Goal: Check status: Check status

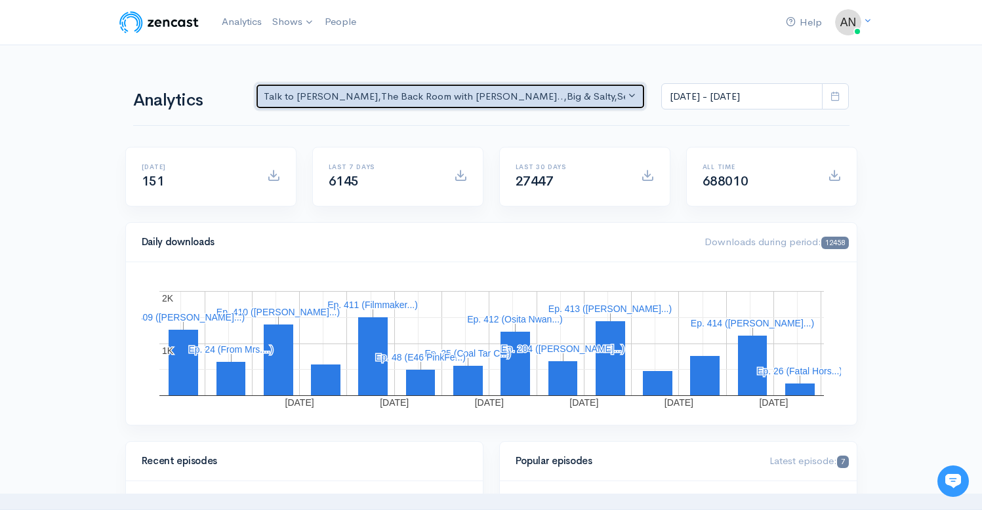
click at [435, 104] on div "Talk to [PERSON_NAME] , The Back Room with [PERSON_NAME].. , Big & Salty , Seri…" at bounding box center [445, 96] width 362 height 15
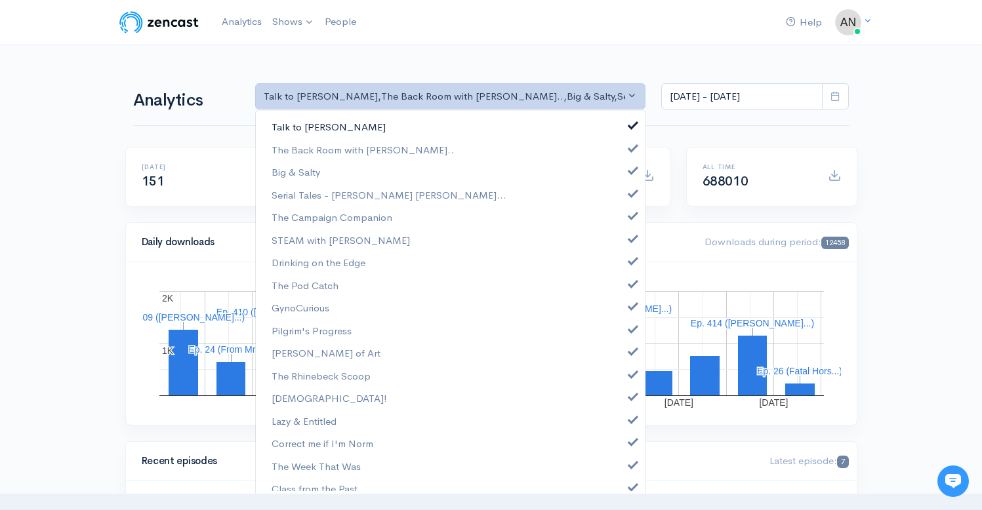
click at [628, 130] on link "Talk to [PERSON_NAME]" at bounding box center [450, 126] width 389 height 23
select select "10316"
click at [627, 165] on link "Big & Salty" at bounding box center [450, 172] width 389 height 23
click at [630, 193] on span at bounding box center [632, 192] width 5 height 10
click at [622, 222] on link "The Campaign Companion" at bounding box center [450, 217] width 389 height 23
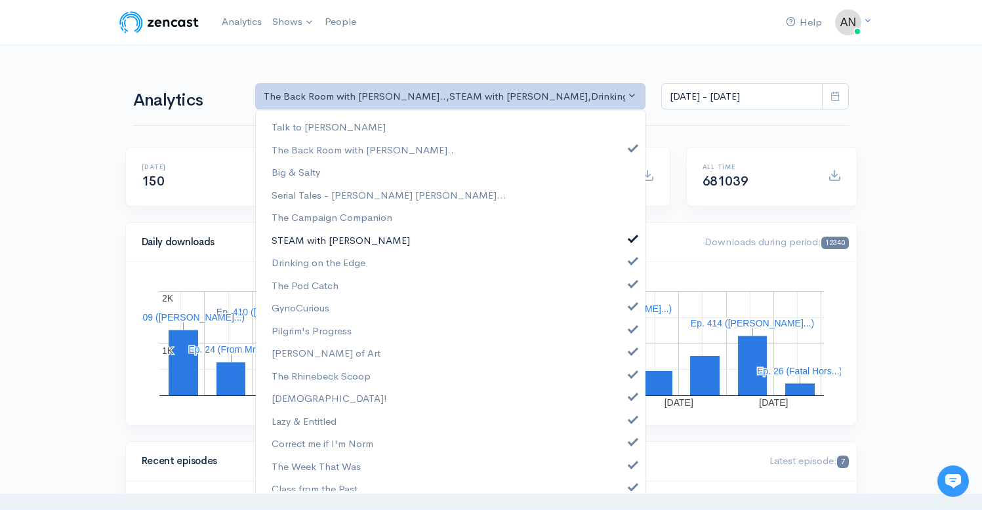
click at [630, 240] on span at bounding box center [632, 237] width 5 height 10
click at [630, 261] on span at bounding box center [632, 259] width 5 height 10
click at [630, 287] on span at bounding box center [632, 282] width 5 height 10
click at [630, 308] on span at bounding box center [632, 305] width 5 height 10
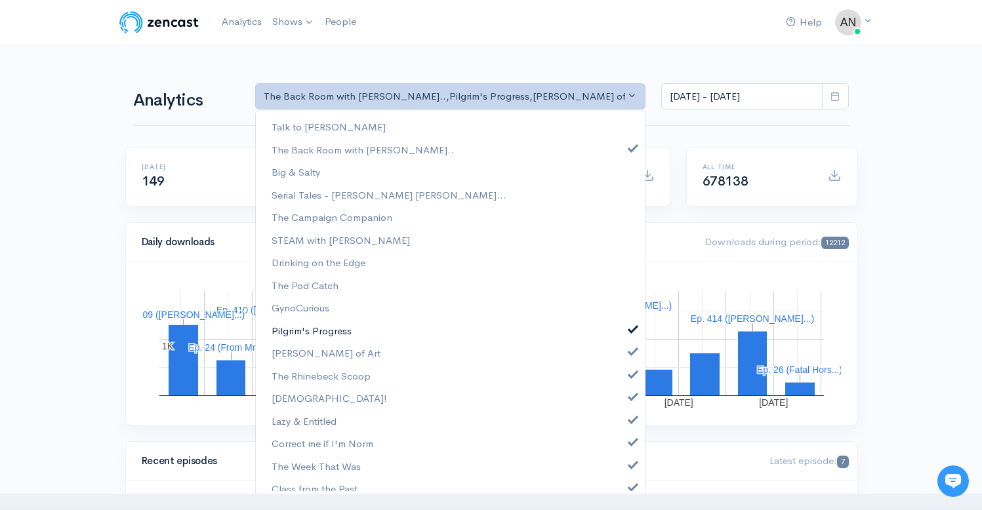
click at [630, 327] on span at bounding box center [632, 328] width 5 height 10
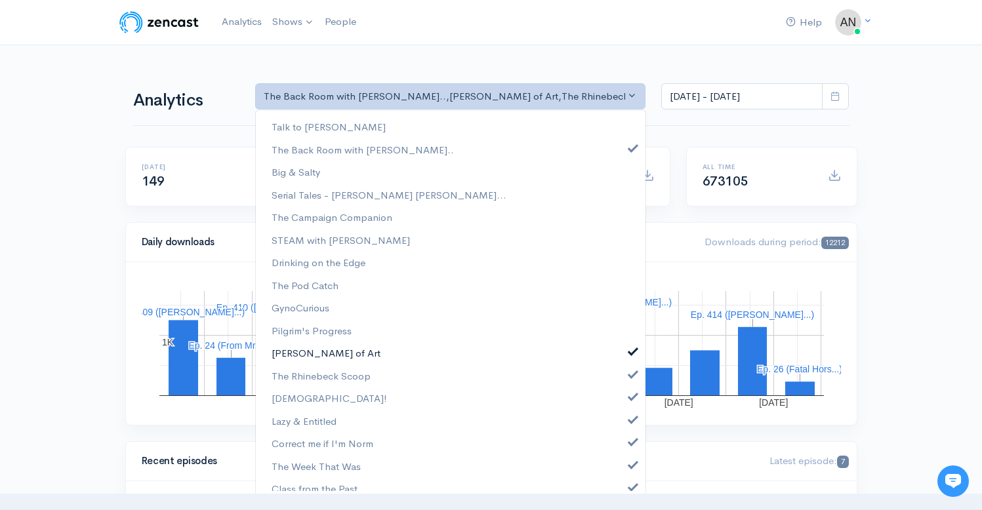
click at [630, 354] on span at bounding box center [632, 350] width 5 height 10
click at [630, 374] on span at bounding box center [632, 373] width 5 height 10
click at [630, 400] on span at bounding box center [632, 395] width 5 height 10
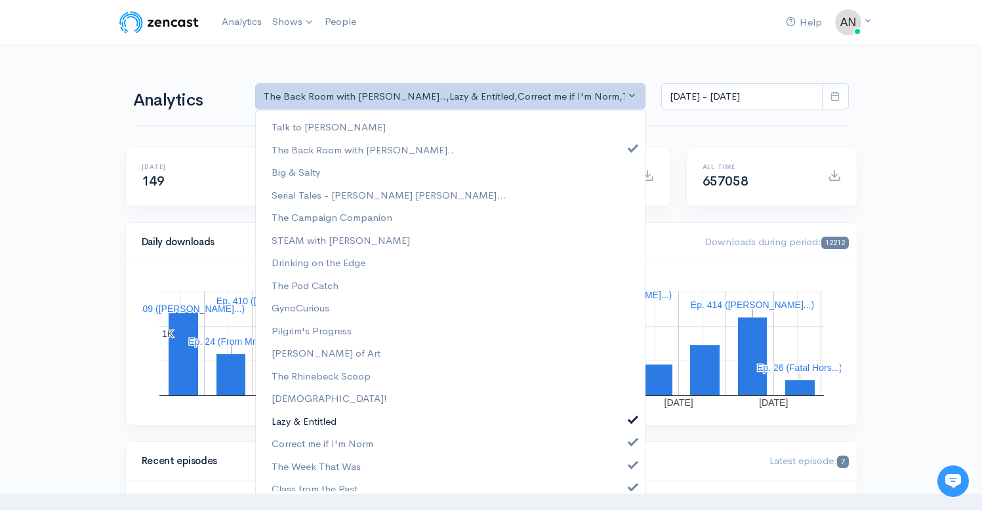
click at [623, 427] on link "Lazy & Entitled" at bounding box center [450, 421] width 389 height 23
click at [623, 446] on link "Correct me if I'm Norm" at bounding box center [450, 443] width 389 height 23
click at [630, 467] on span at bounding box center [632, 463] width 5 height 10
click at [630, 490] on span at bounding box center [632, 486] width 5 height 10
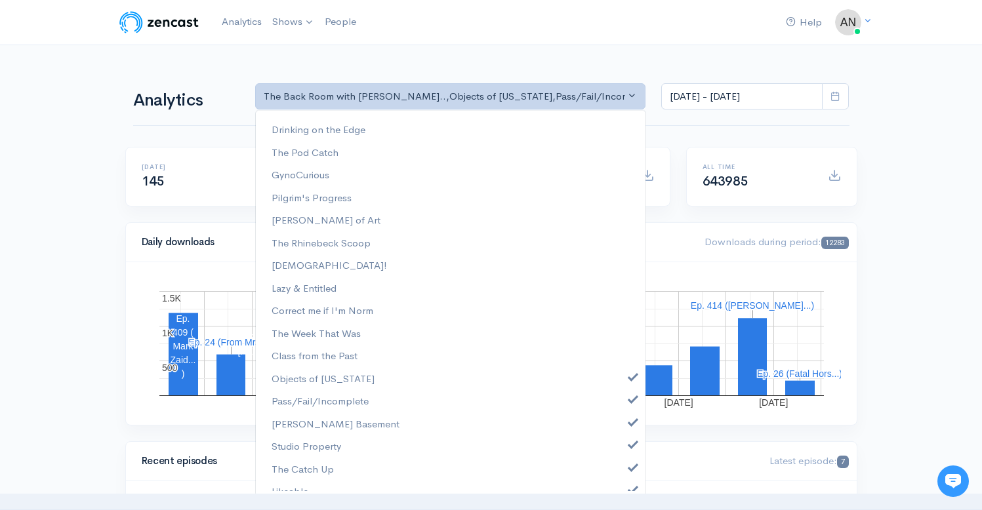
scroll to position [191, 0]
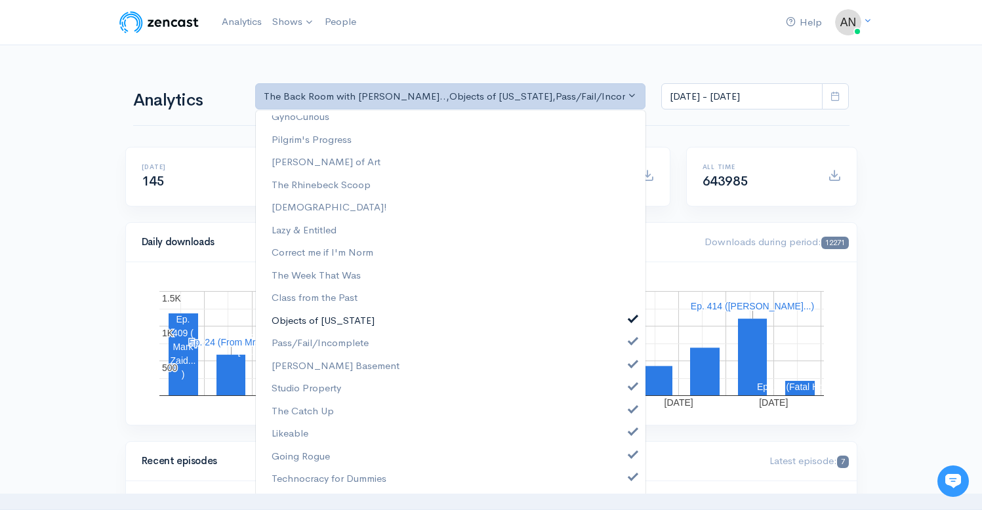
click at [620, 324] on link "Objects of [US_STATE]" at bounding box center [450, 320] width 389 height 23
click at [623, 348] on link "Pass/Fail/Incomplete" at bounding box center [450, 343] width 389 height 23
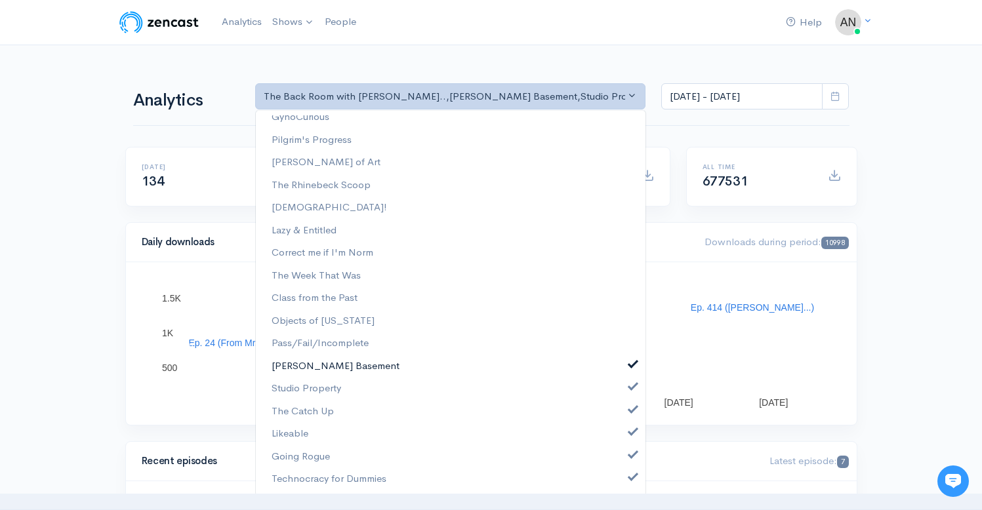
click at [623, 368] on link "[PERSON_NAME] Basement" at bounding box center [450, 366] width 389 height 23
click at [630, 390] on span at bounding box center [632, 385] width 5 height 10
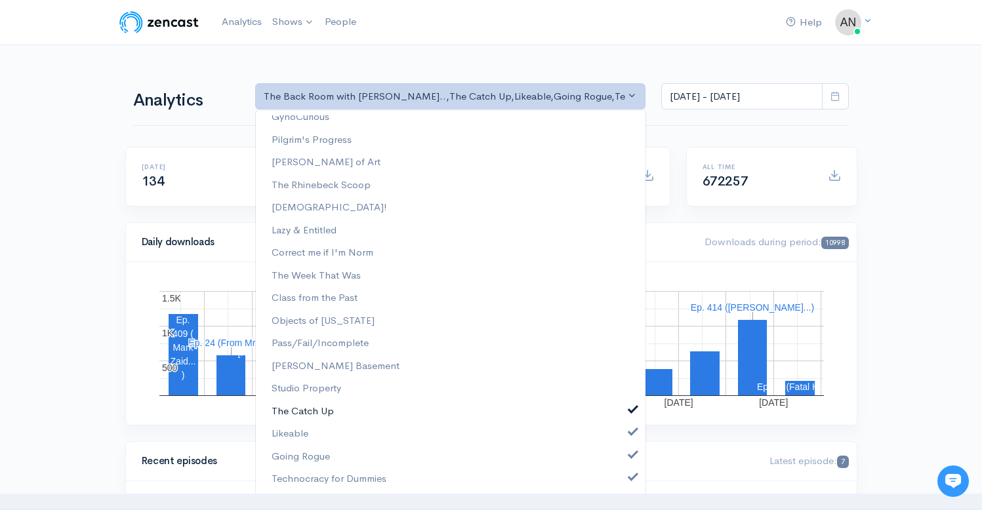
click at [630, 411] on span at bounding box center [632, 408] width 5 height 10
click at [622, 438] on link "Likeable" at bounding box center [450, 433] width 389 height 23
click at [622, 461] on link "Going Rogue" at bounding box center [450, 456] width 389 height 23
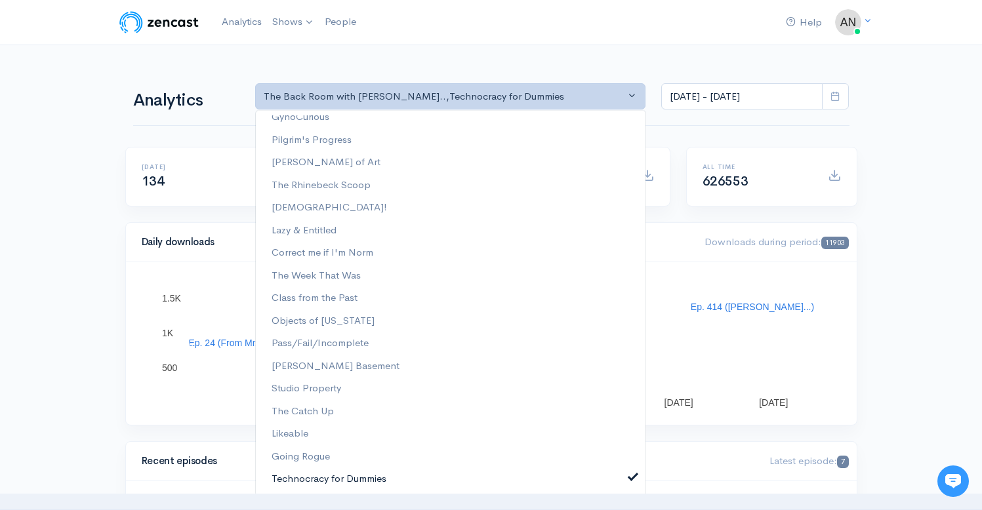
click at [630, 481] on span at bounding box center [632, 476] width 5 height 10
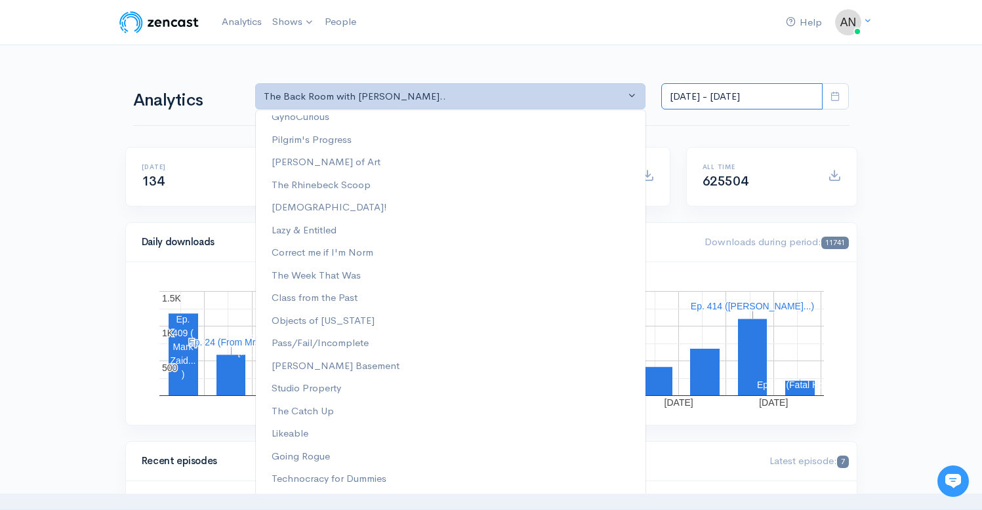
click at [717, 84] on input "[DATE] - [DATE]" at bounding box center [741, 96] width 161 height 27
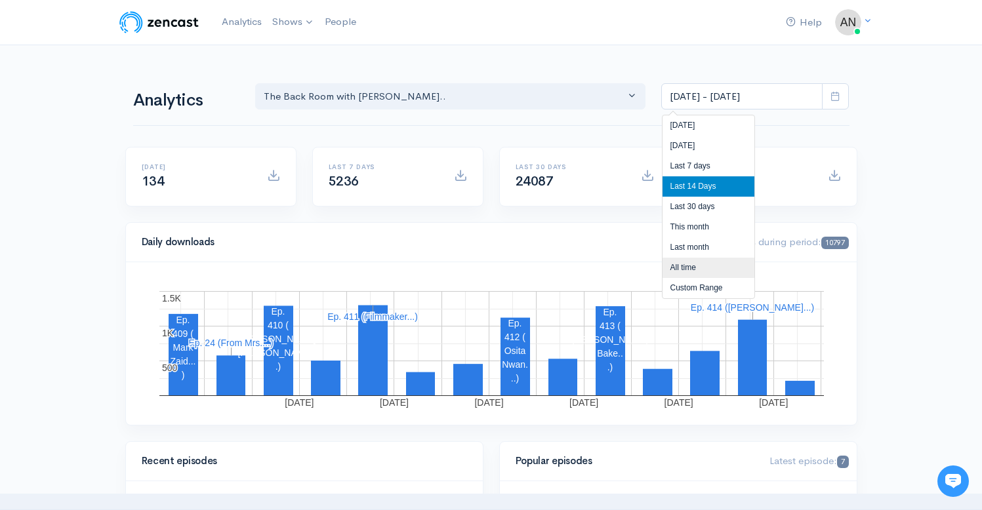
click at [688, 268] on li "All time" at bounding box center [708, 268] width 92 height 20
type input "[DATE] - [DATE]"
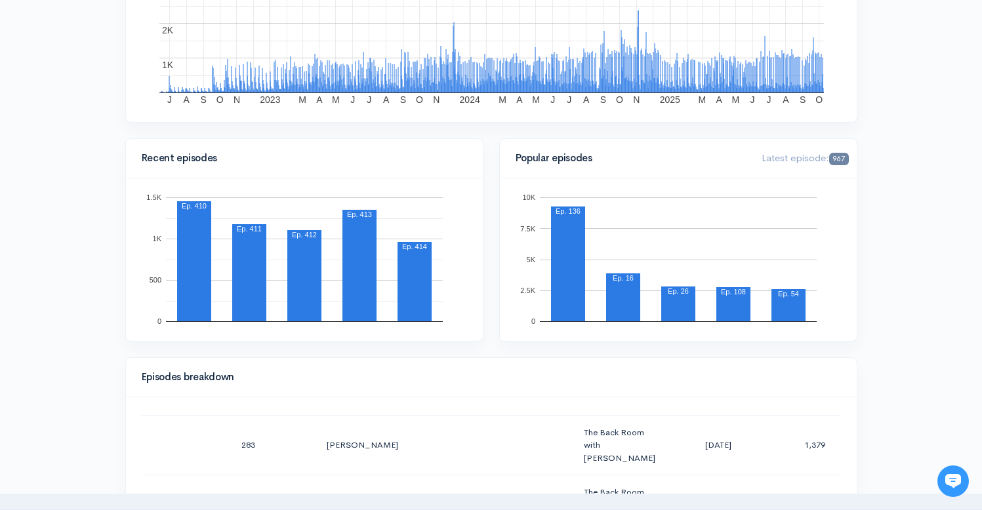
scroll to position [0, 0]
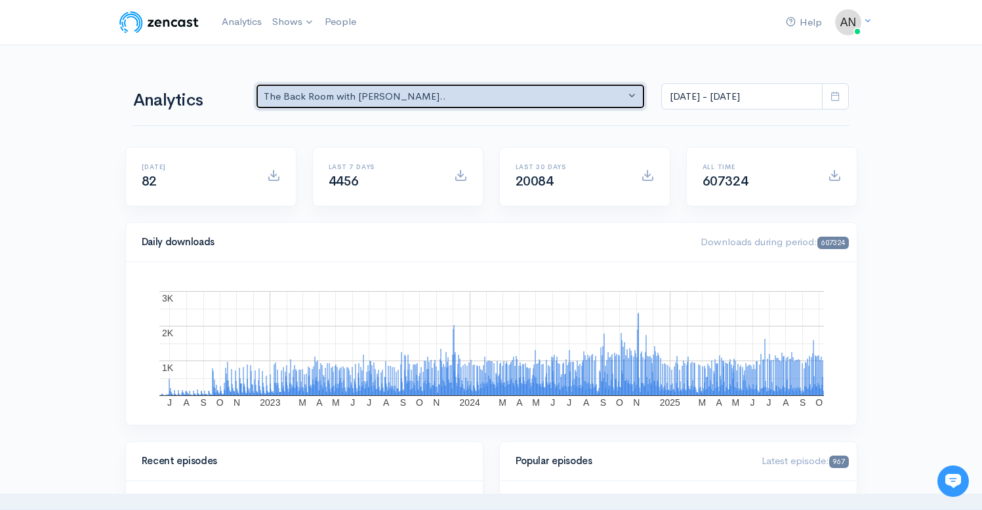
click at [439, 93] on div "The Back Room with [PERSON_NAME].." at bounding box center [445, 96] width 362 height 15
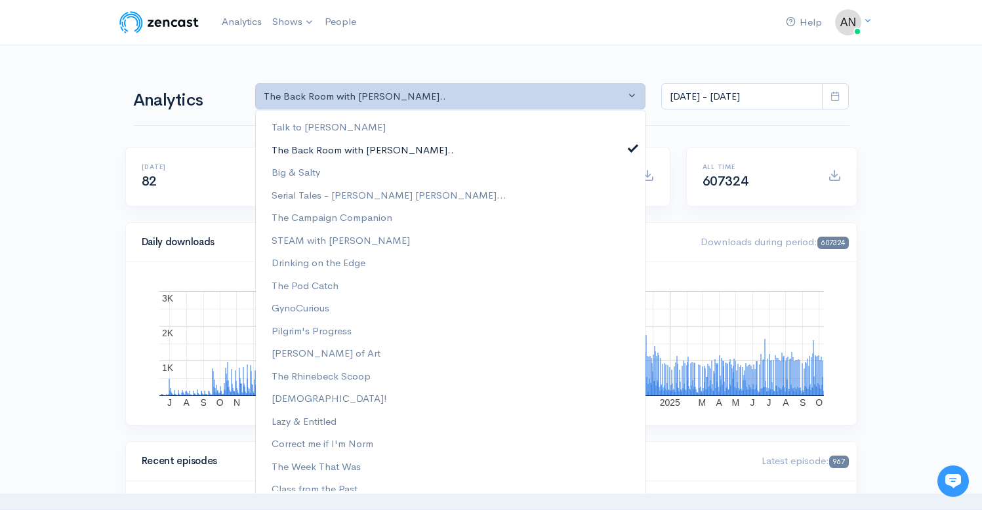
click at [630, 144] on span at bounding box center [632, 147] width 5 height 10
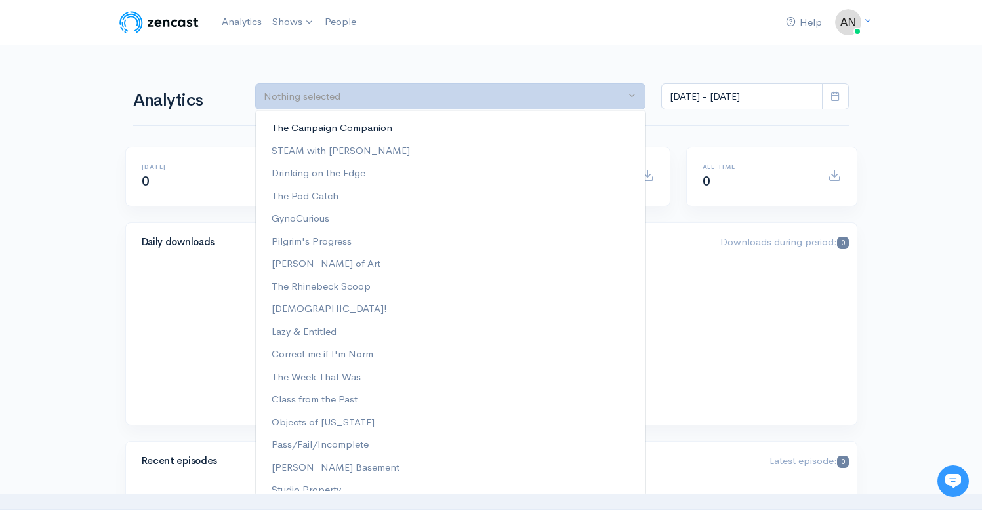
scroll to position [191, 0]
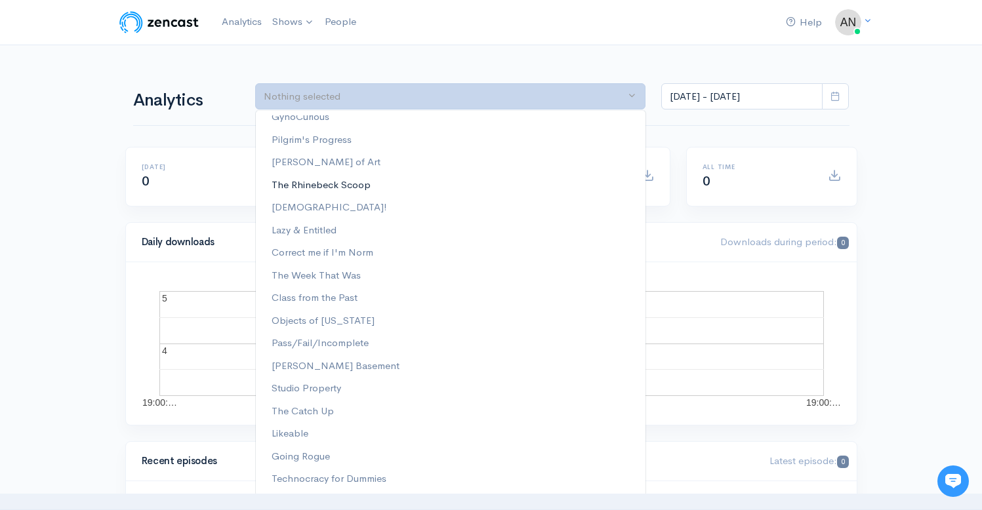
click at [359, 191] on span "The Rhinebeck Scoop" at bounding box center [320, 185] width 99 height 15
select select "13481"
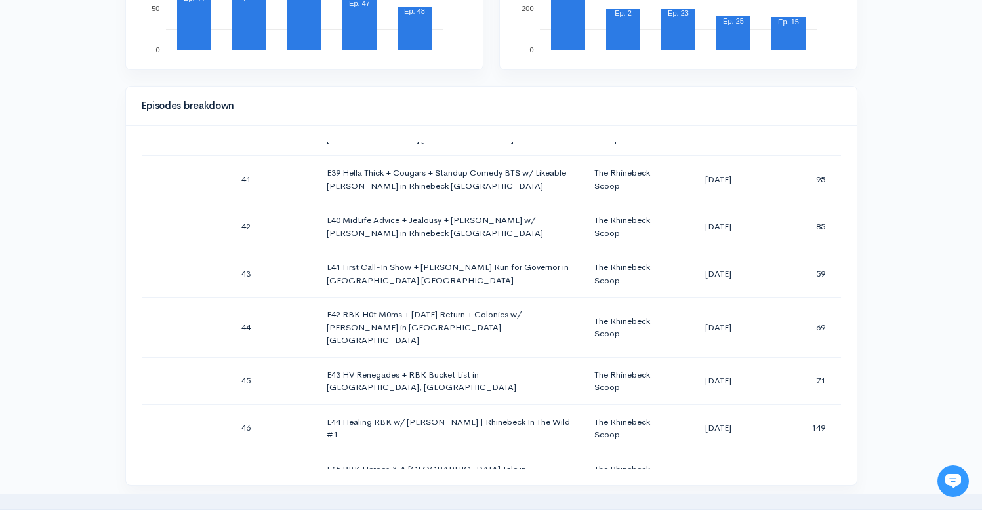
scroll to position [0, 0]
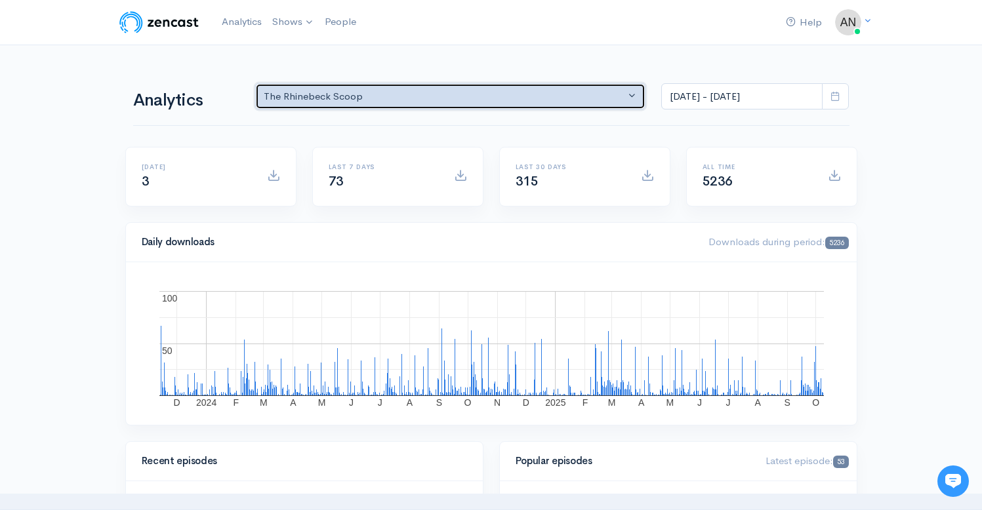
click at [513, 87] on button "The Rhinebeck Scoop" at bounding box center [450, 96] width 391 height 27
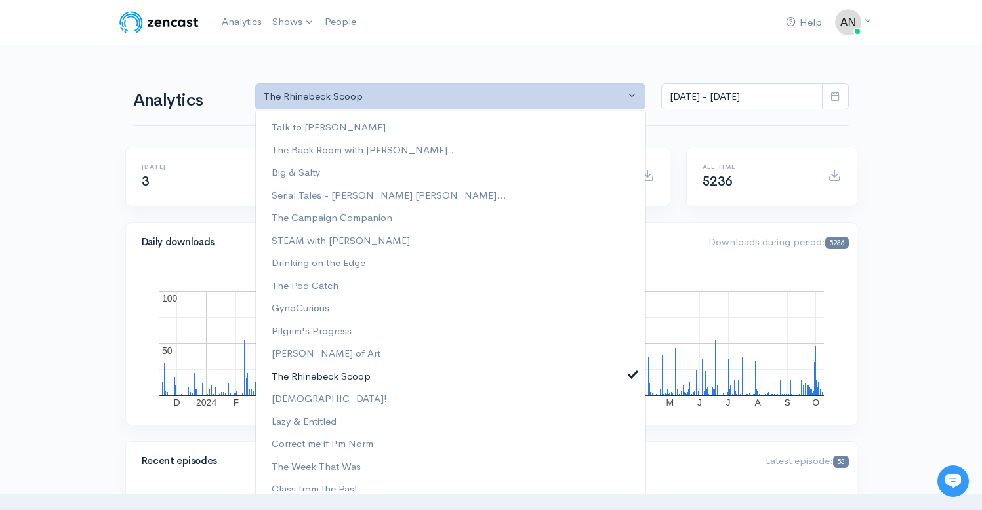
click at [630, 375] on span at bounding box center [632, 373] width 5 height 10
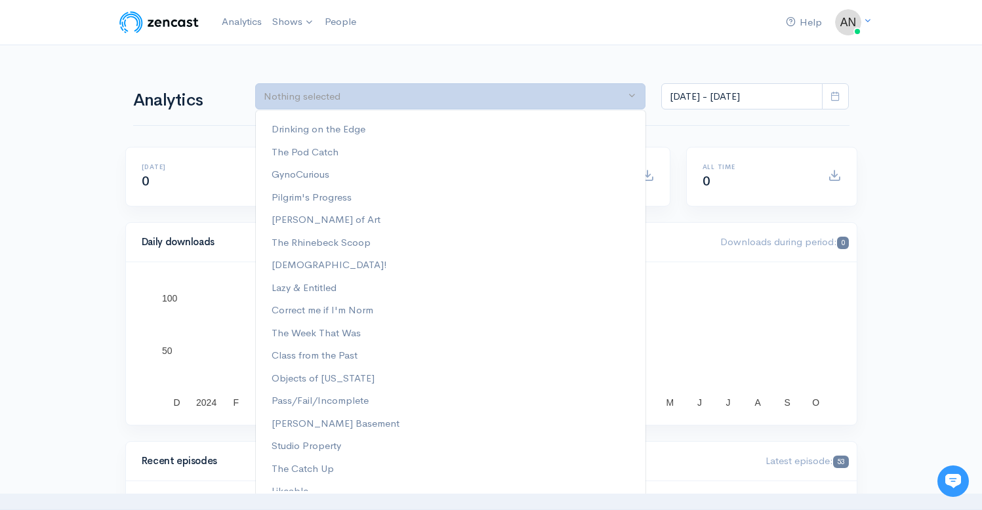
scroll to position [191, 0]
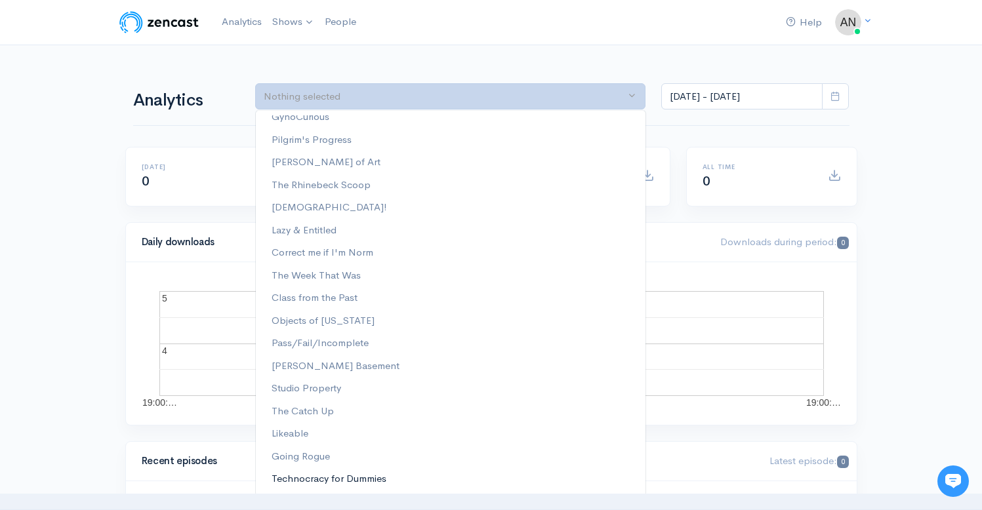
click at [352, 485] on span "Technocracy for Dummies" at bounding box center [328, 478] width 115 height 15
select select "15989"
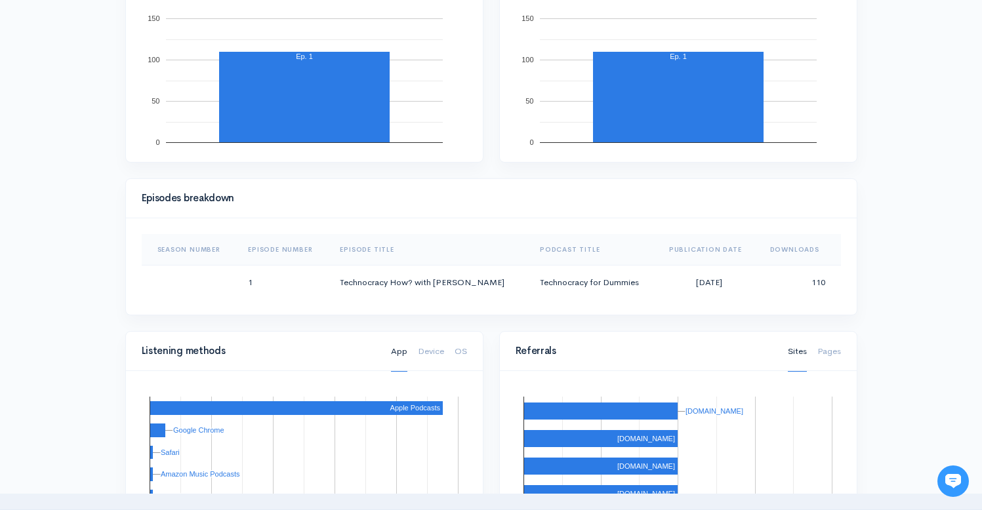
scroll to position [0, 0]
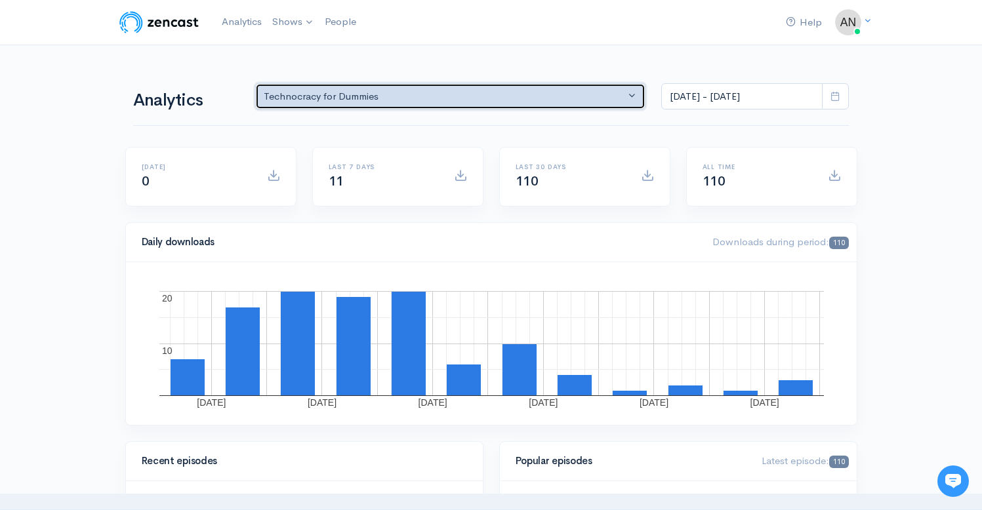
click at [539, 93] on div "Technocracy for Dummies" at bounding box center [445, 96] width 362 height 15
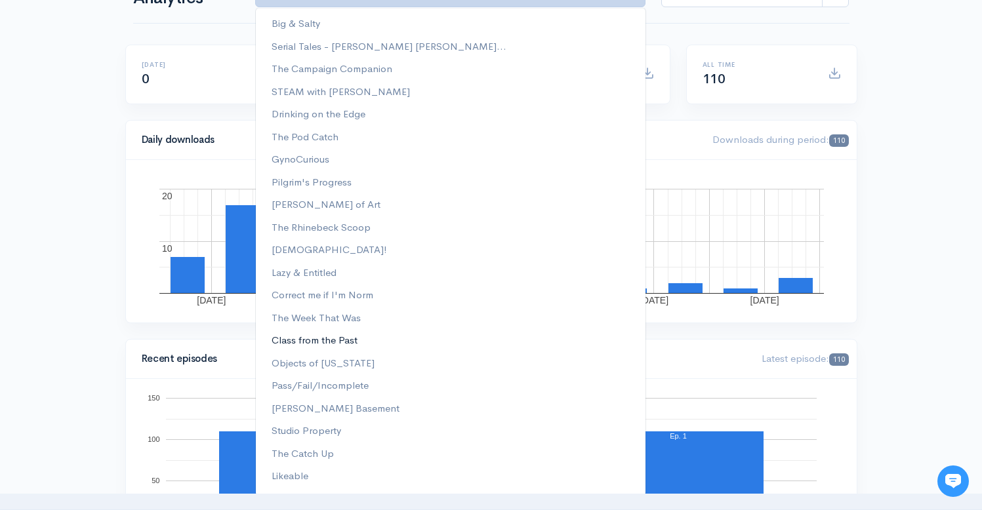
scroll to position [89, 0]
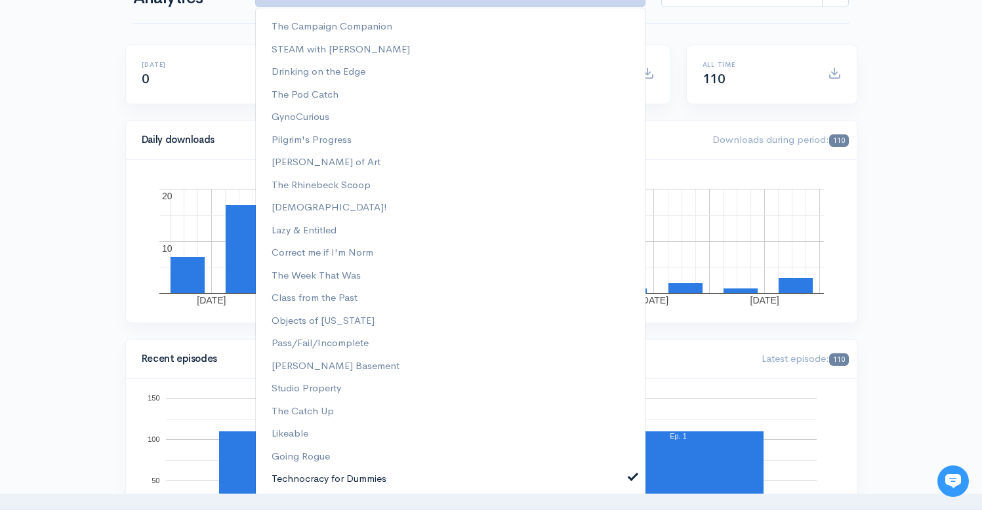
click at [630, 476] on span at bounding box center [632, 476] width 5 height 10
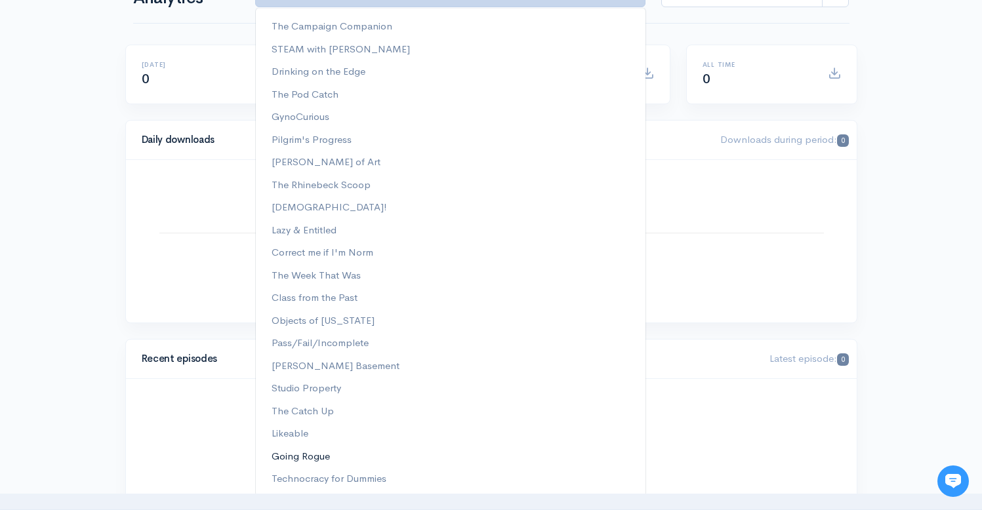
click at [322, 454] on span "Going Rogue" at bounding box center [300, 456] width 58 height 15
select select "15466"
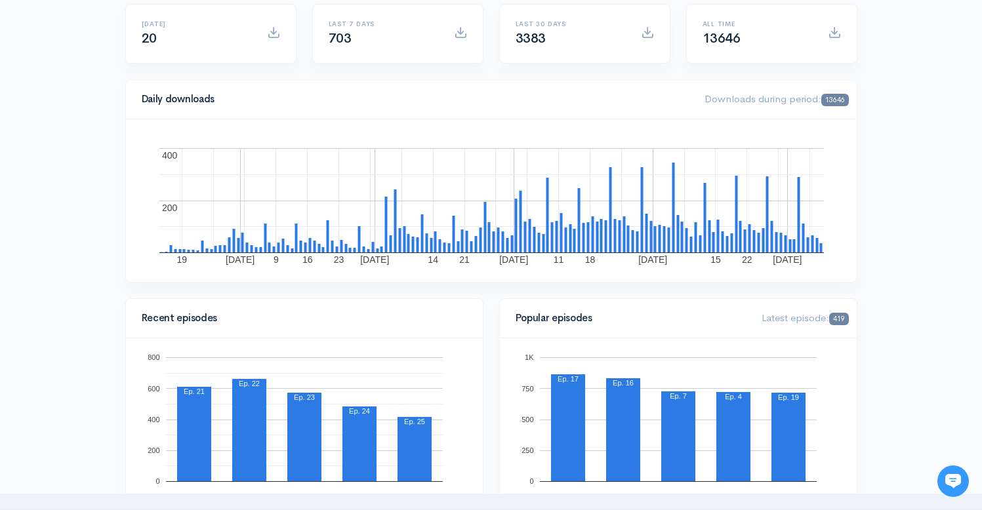
scroll to position [0, 0]
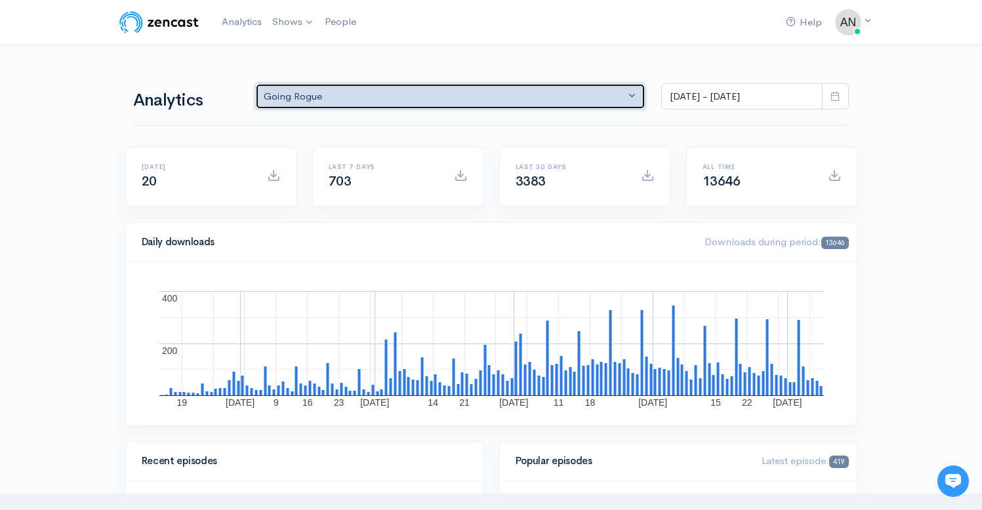
click at [462, 88] on button "Going Rogue" at bounding box center [450, 96] width 391 height 27
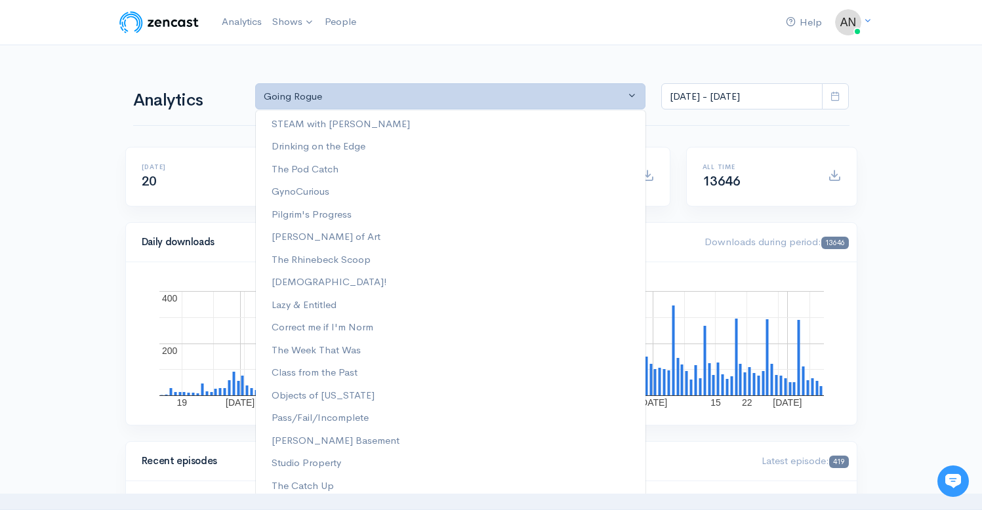
scroll to position [191, 0]
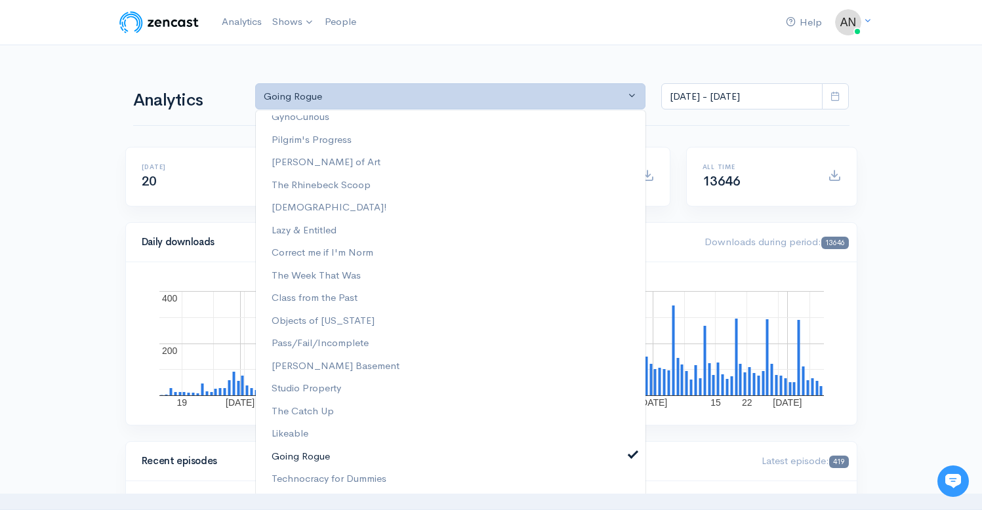
click at [630, 456] on span at bounding box center [632, 453] width 5 height 10
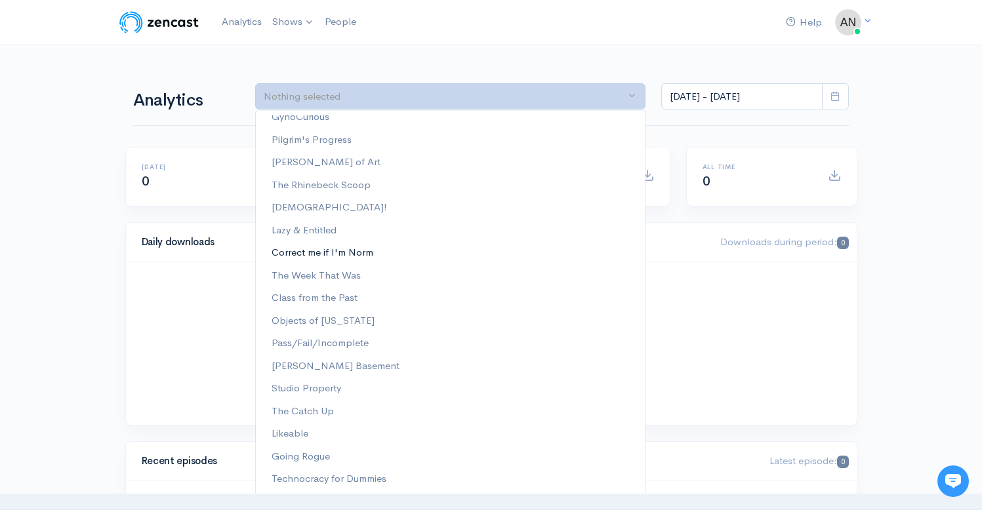
click at [332, 248] on span "Correct me if I'm Norm" at bounding box center [322, 252] width 102 height 15
select select "13974"
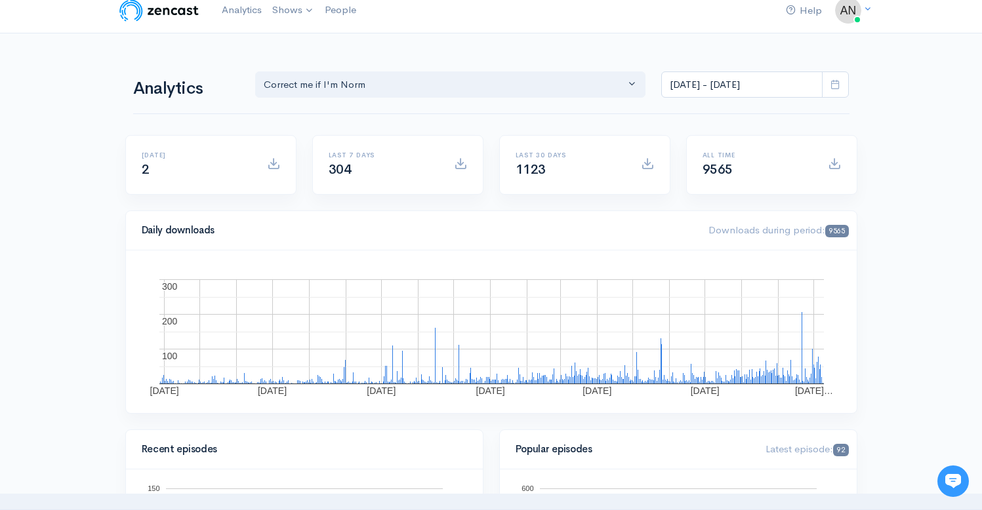
scroll to position [0, 0]
